Goal: Navigation & Orientation: Find specific page/section

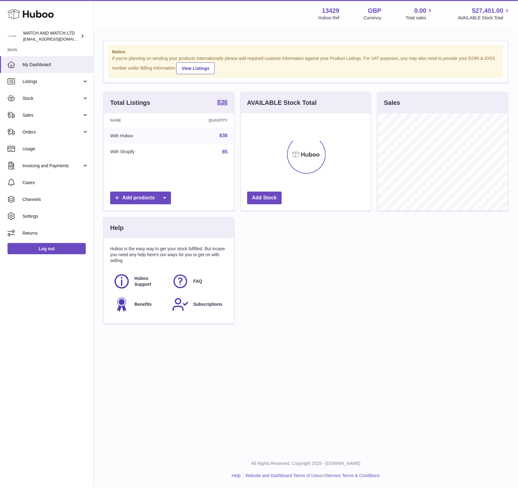
scroll to position [97, 130]
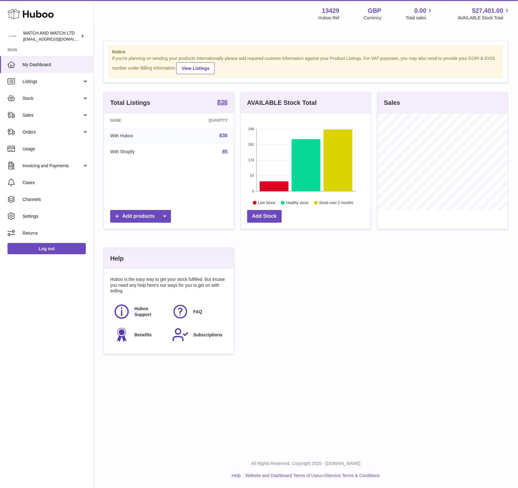
click at [367, 59] on div "If you're planning on sending your products internationally please add required…" at bounding box center [306, 65] width 388 height 19
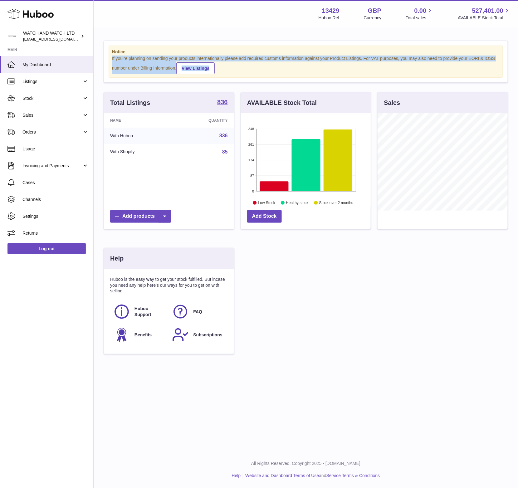
click at [367, 59] on div "If you're planning on sending your products internationally please add required…" at bounding box center [306, 65] width 388 height 19
click at [396, 57] on div "If you're planning on sending your products internationally please add required…" at bounding box center [306, 65] width 388 height 19
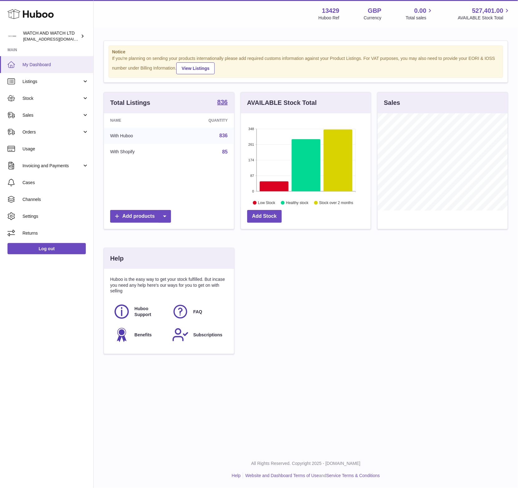
click at [44, 60] on link "My Dashboard" at bounding box center [46, 64] width 93 height 17
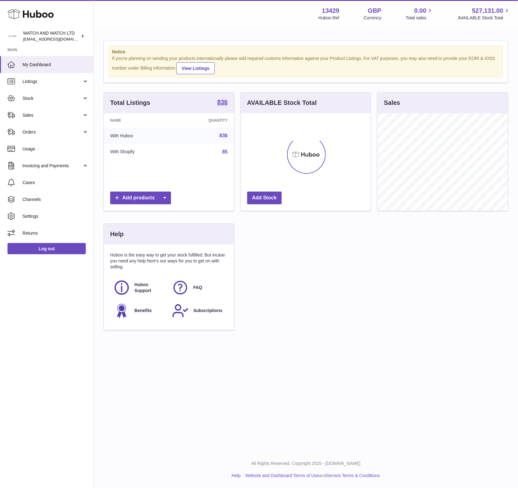
scroll to position [97, 130]
